Goal: Task Accomplishment & Management: Manage account settings

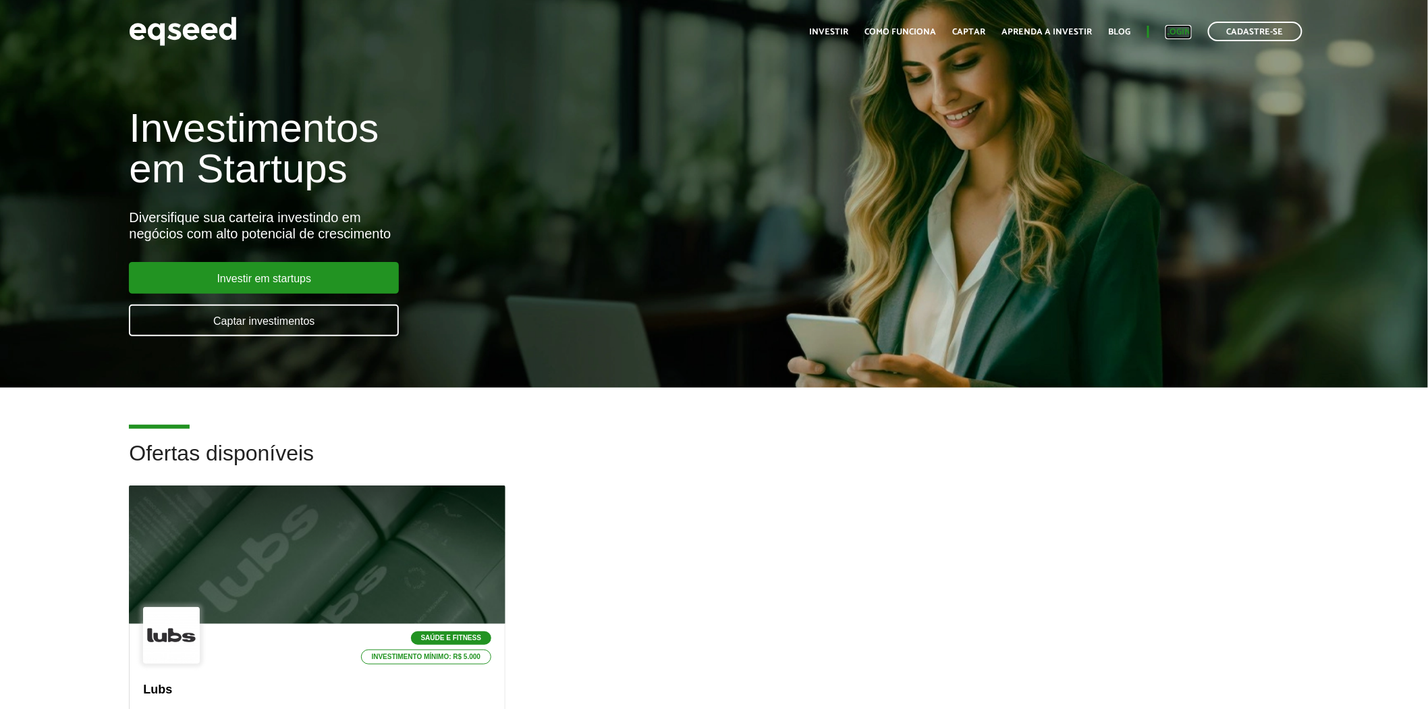
click at [1178, 36] on link "Login" at bounding box center [1178, 32] width 26 height 9
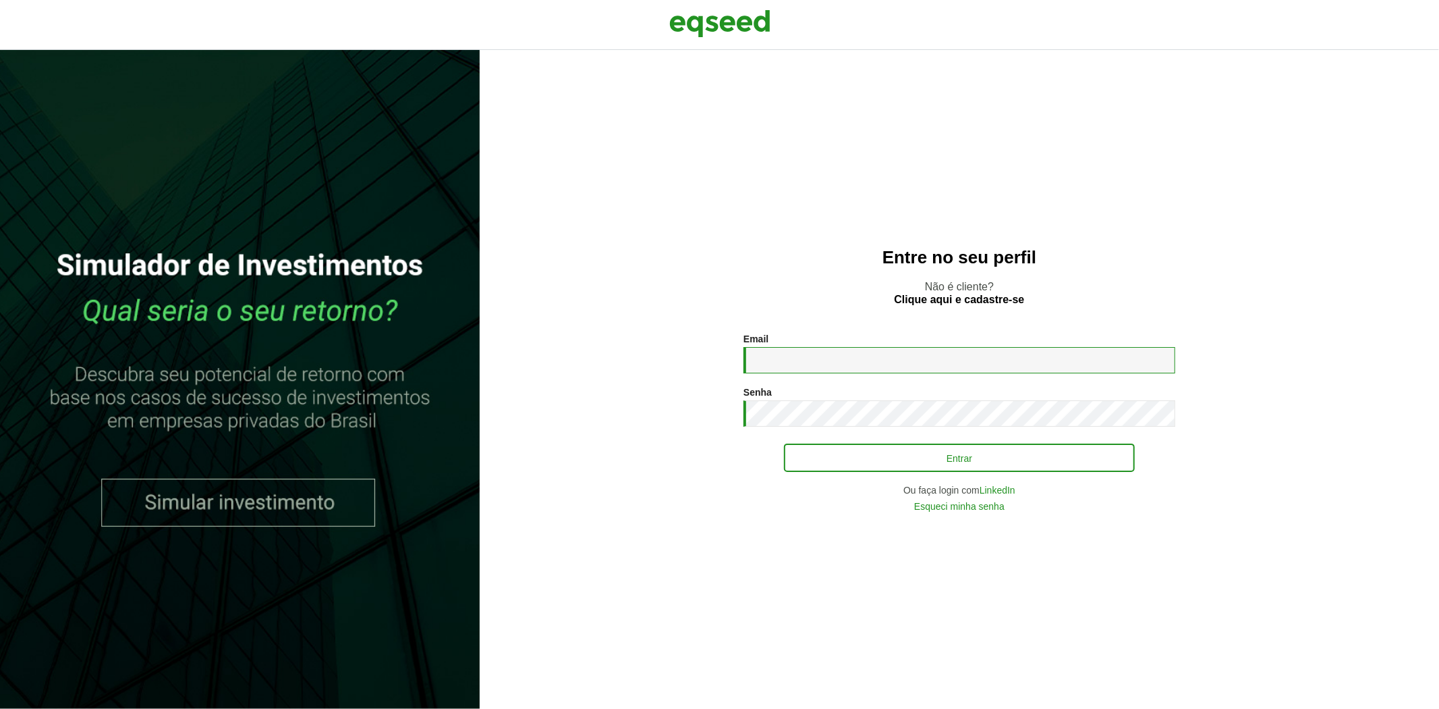
type input "**********"
click at [841, 466] on button "Entrar" at bounding box center [959, 458] width 351 height 26
